Goal: Information Seeking & Learning: Learn about a topic

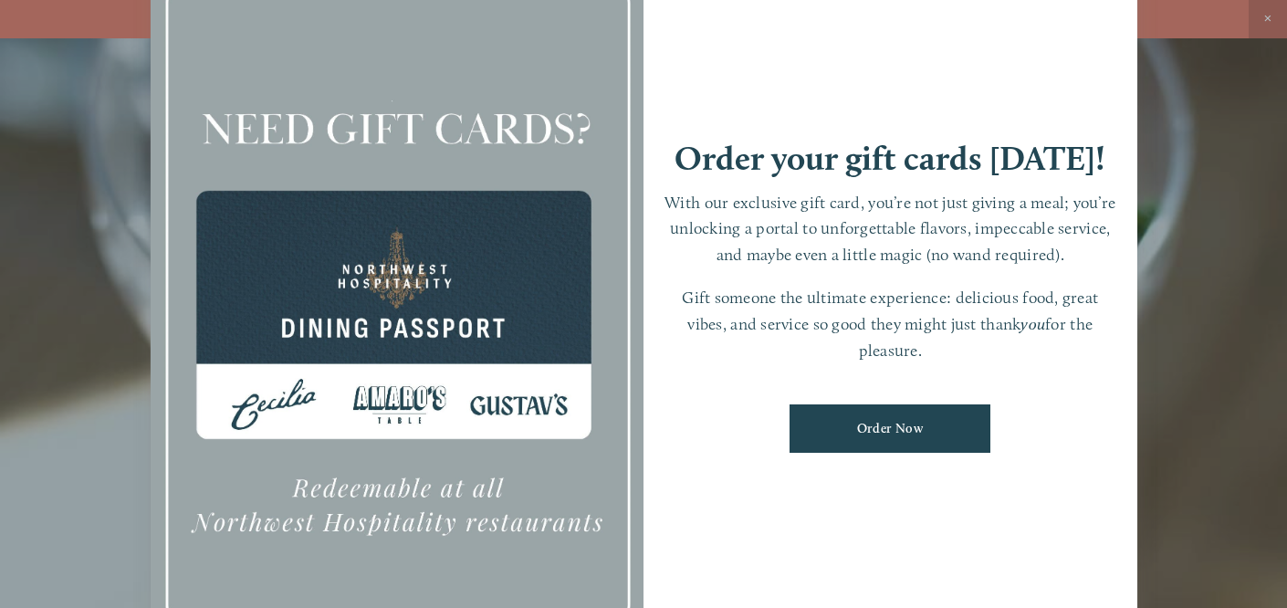
scroll to position [38, 0]
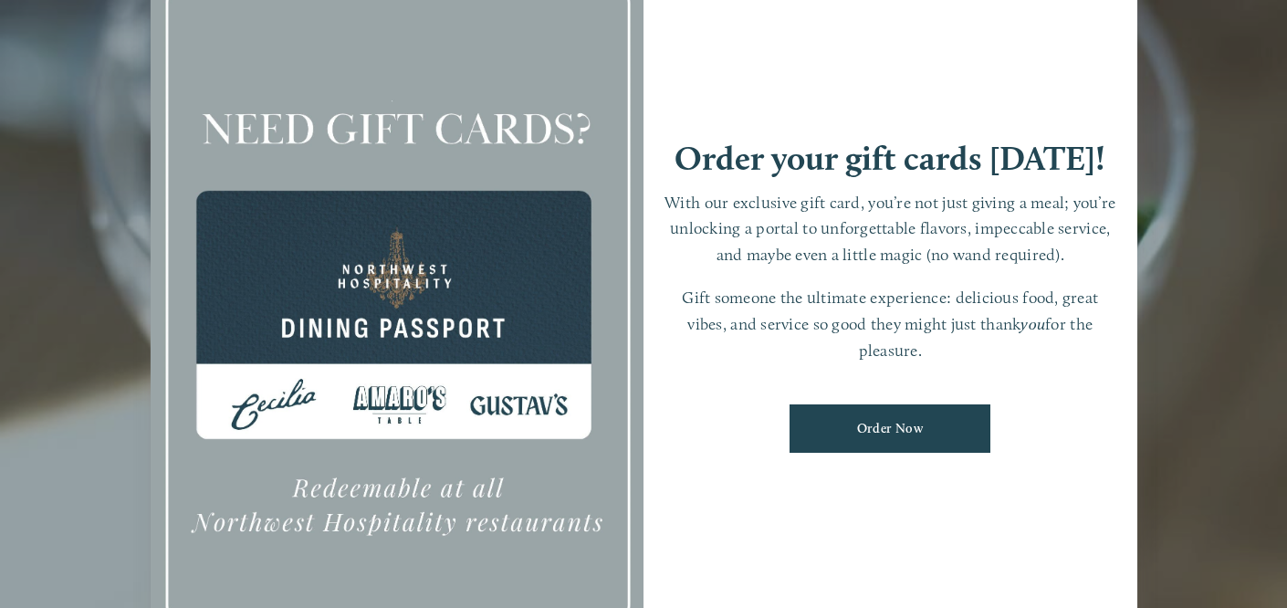
click at [1237, 350] on div at bounding box center [643, 304] width 1287 height 608
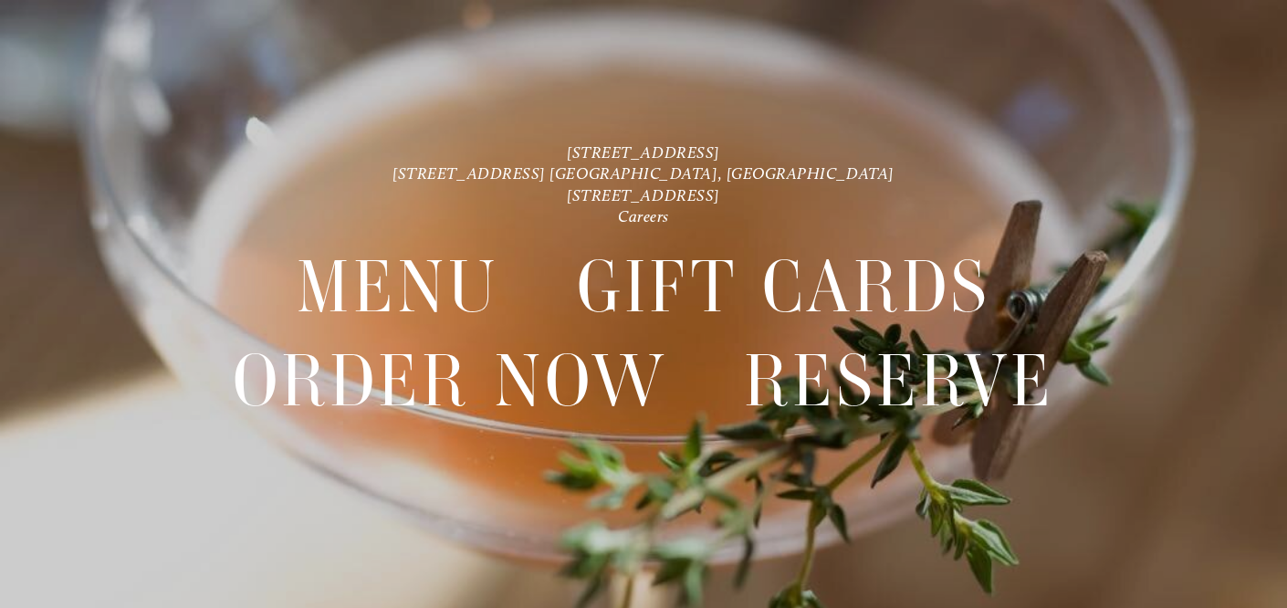
click at [1237, 350] on div "[STREET_ADDRESS] [STREET_ADDRESS] [GEOGRAPHIC_DATA], [GEOGRAPHIC_DATA] [STREET_…" at bounding box center [643, 303] width 1287 height 325
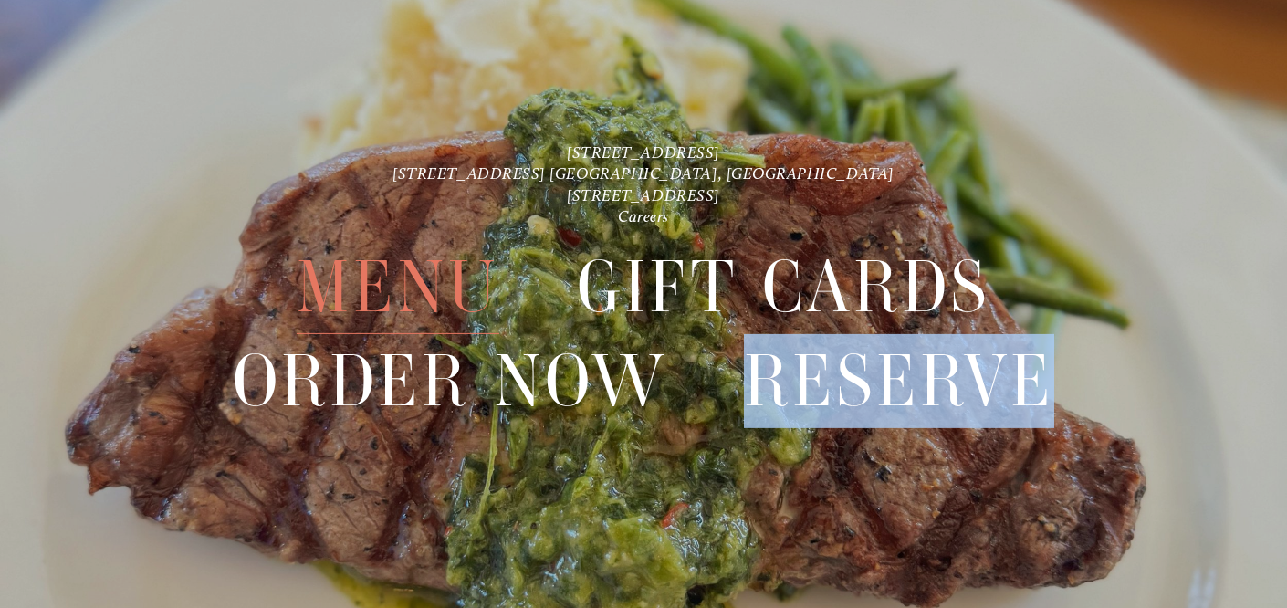
click at [357, 283] on span "Menu" at bounding box center [398, 287] width 203 height 94
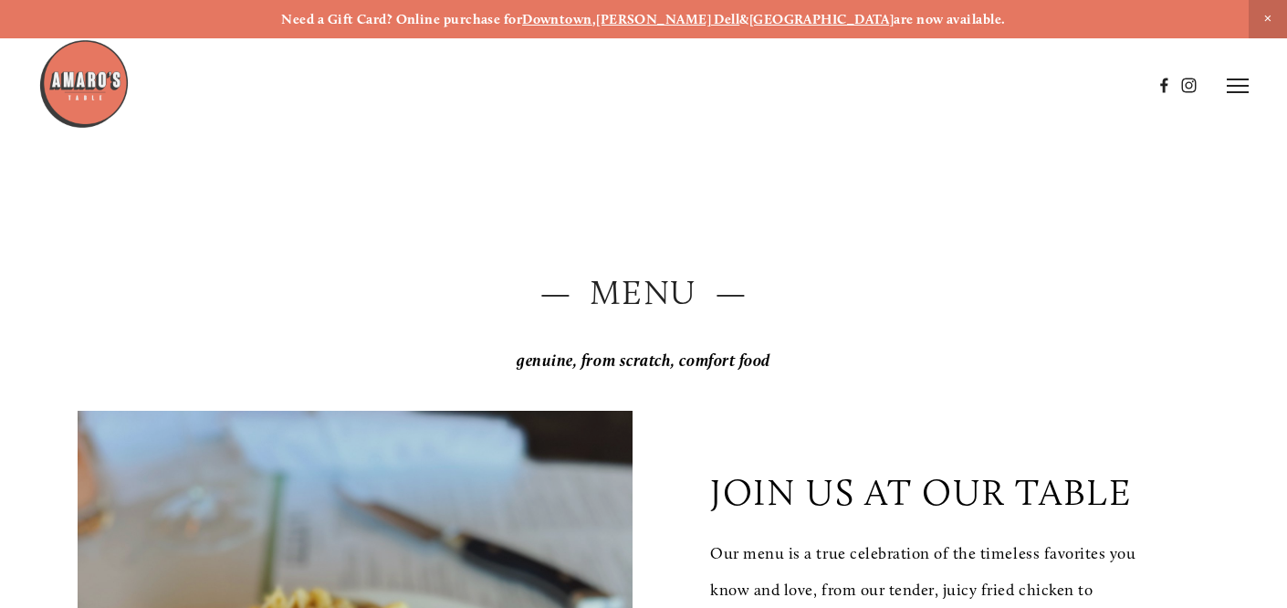
click at [780, 17] on strong "[GEOGRAPHIC_DATA]" at bounding box center [821, 19] width 145 height 16
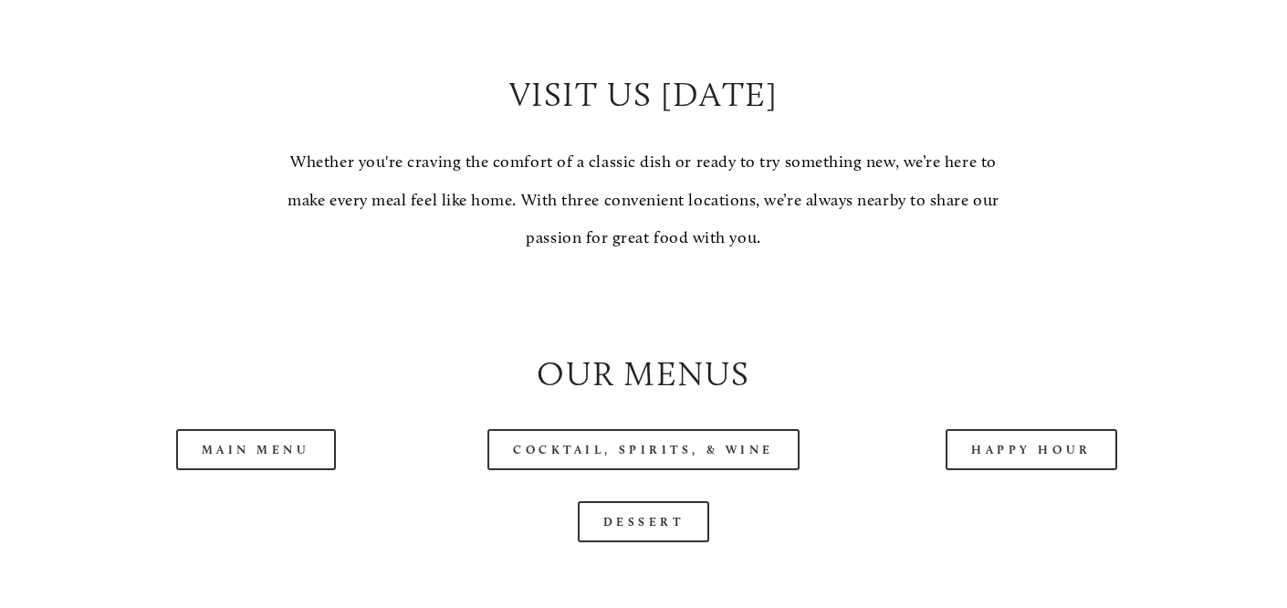
scroll to position [1542, 0]
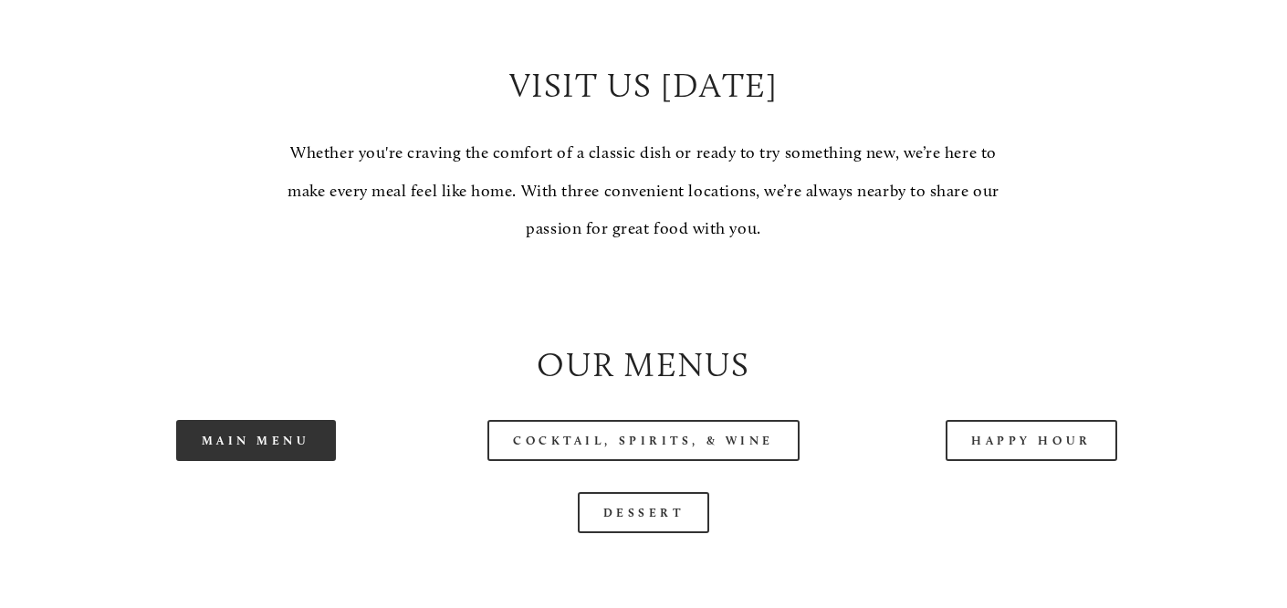
click at [258, 461] on link "Main Menu" at bounding box center [256, 440] width 160 height 41
